Goal: Navigation & Orientation: Find specific page/section

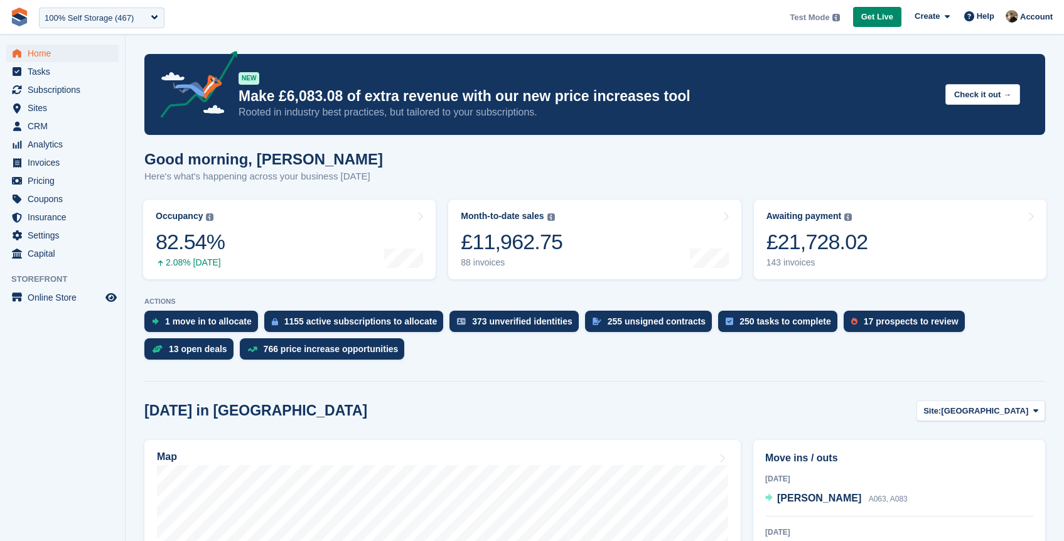
click at [134, 13] on div "100% Self Storage (467)" at bounding box center [89, 18] width 89 height 13
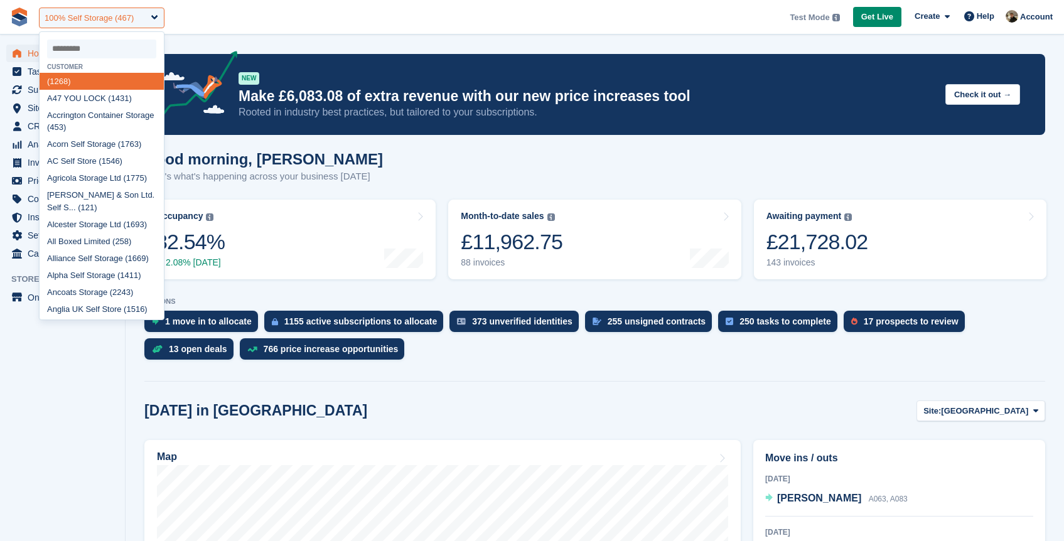
click at [134, 20] on div "100% Self Storage (467)" at bounding box center [89, 18] width 89 height 13
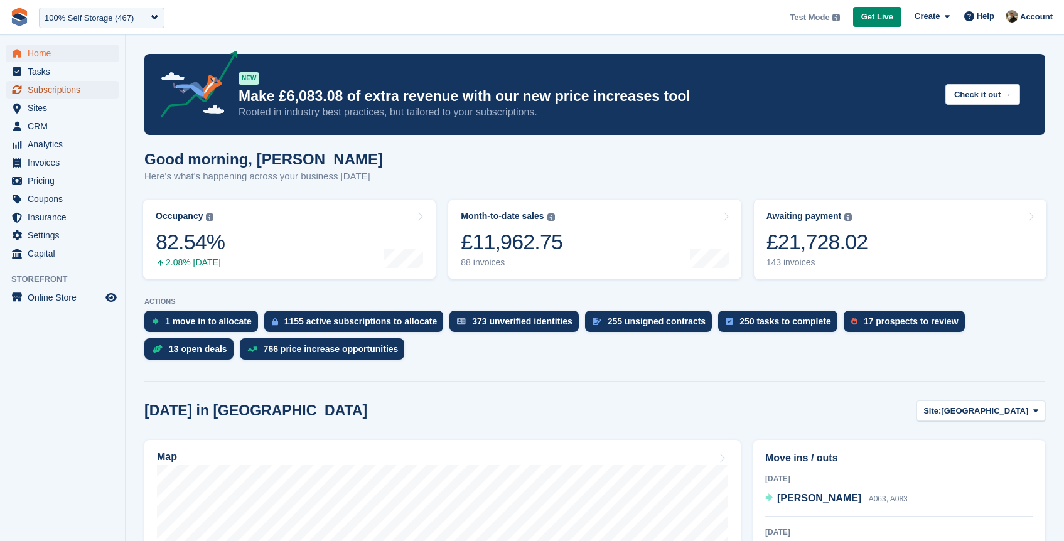
click at [46, 92] on span "Subscriptions" at bounding box center [65, 90] width 75 height 18
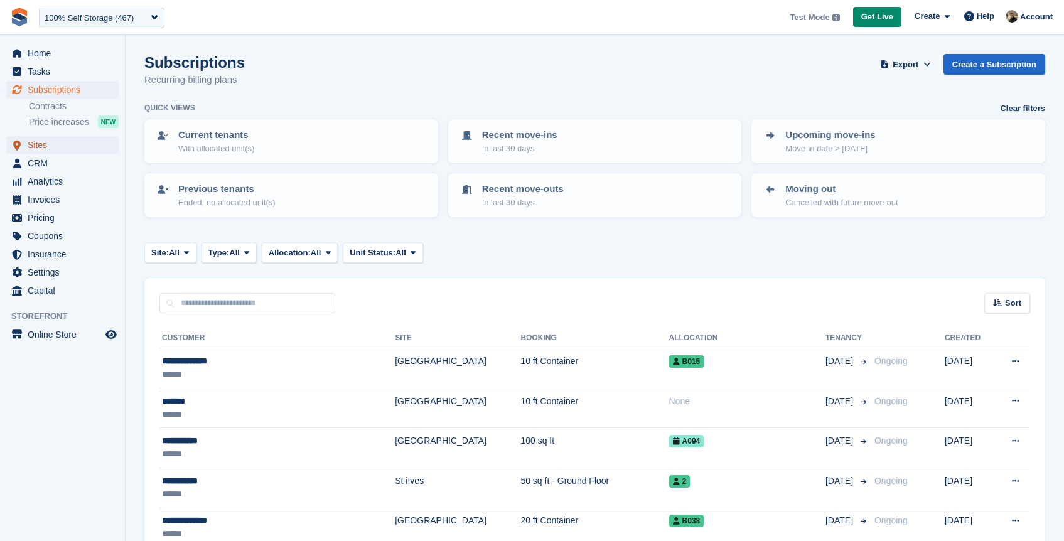
click at [40, 152] on span "Sites" at bounding box center [65, 145] width 75 height 18
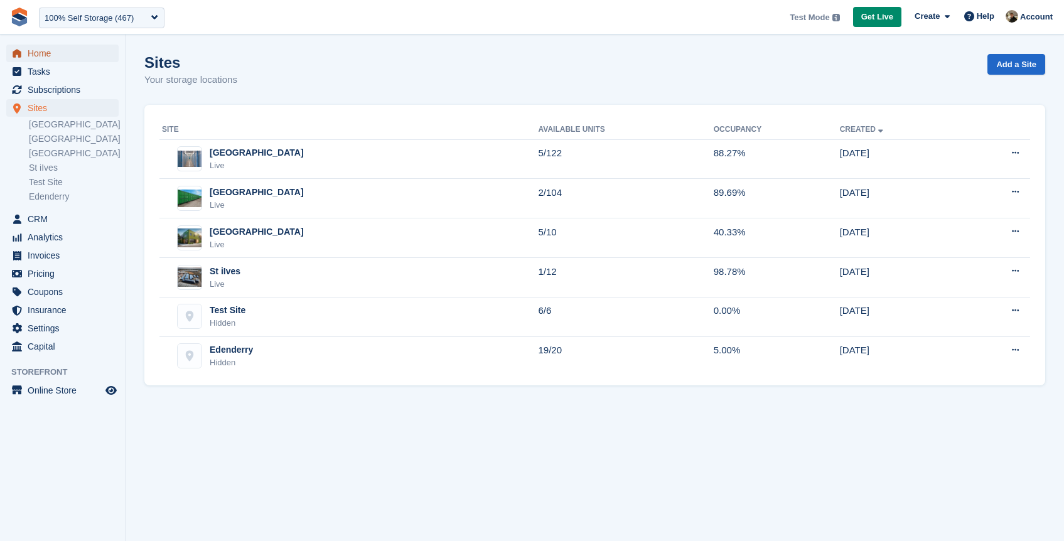
click at [32, 56] on span "Home" at bounding box center [65, 54] width 75 height 18
